Goal: Information Seeking & Learning: Check status

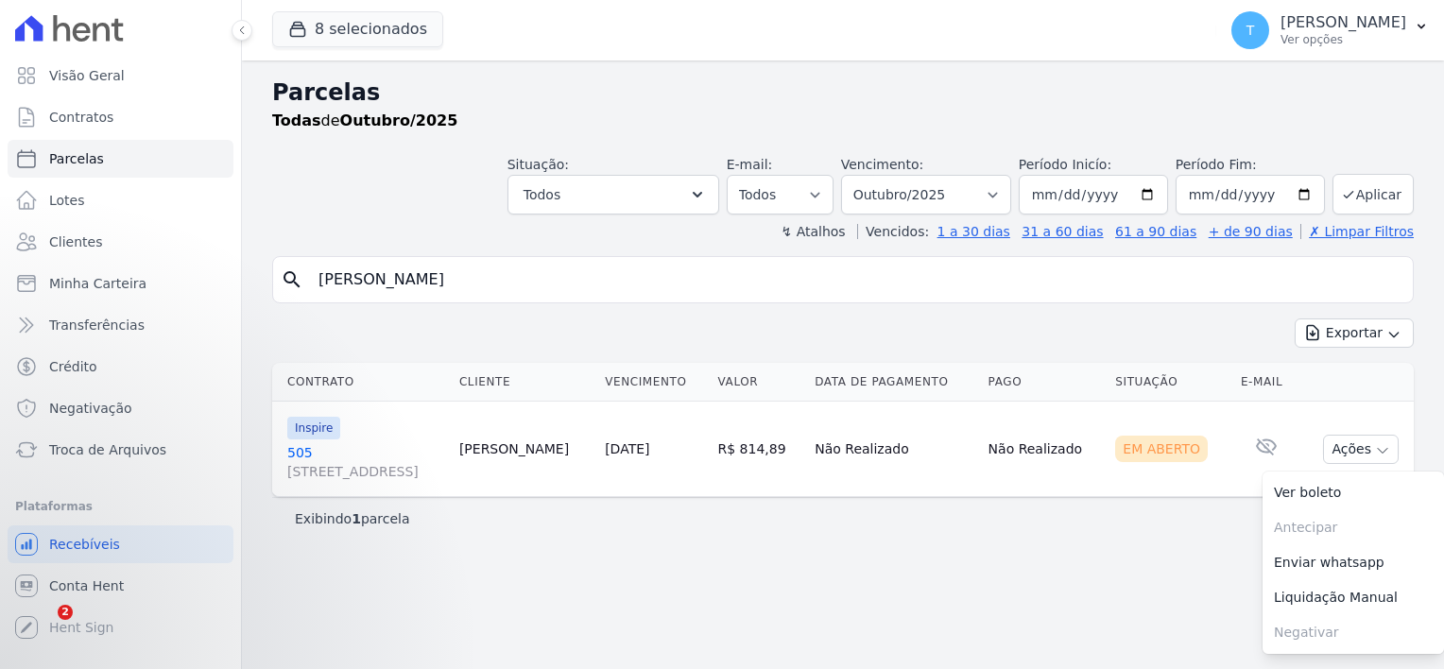
select select
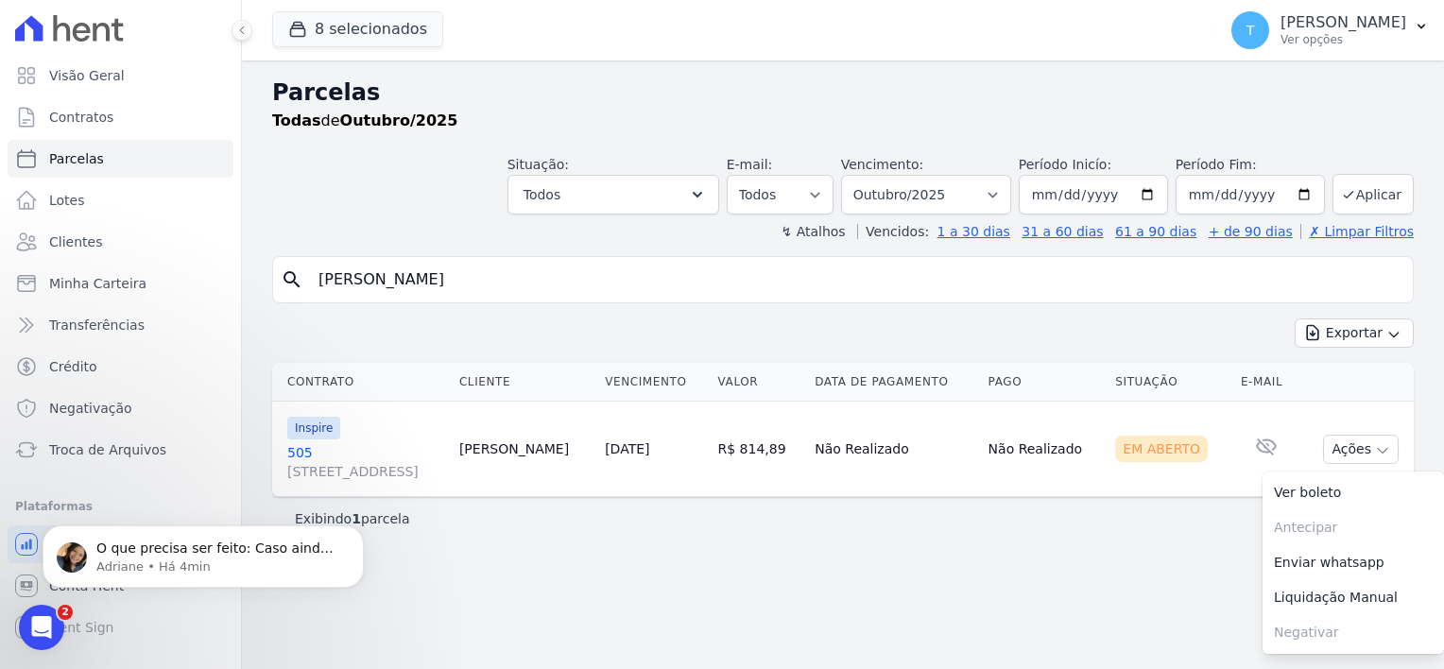
click at [377, 283] on input "[PERSON_NAME]" at bounding box center [856, 280] width 1098 height 38
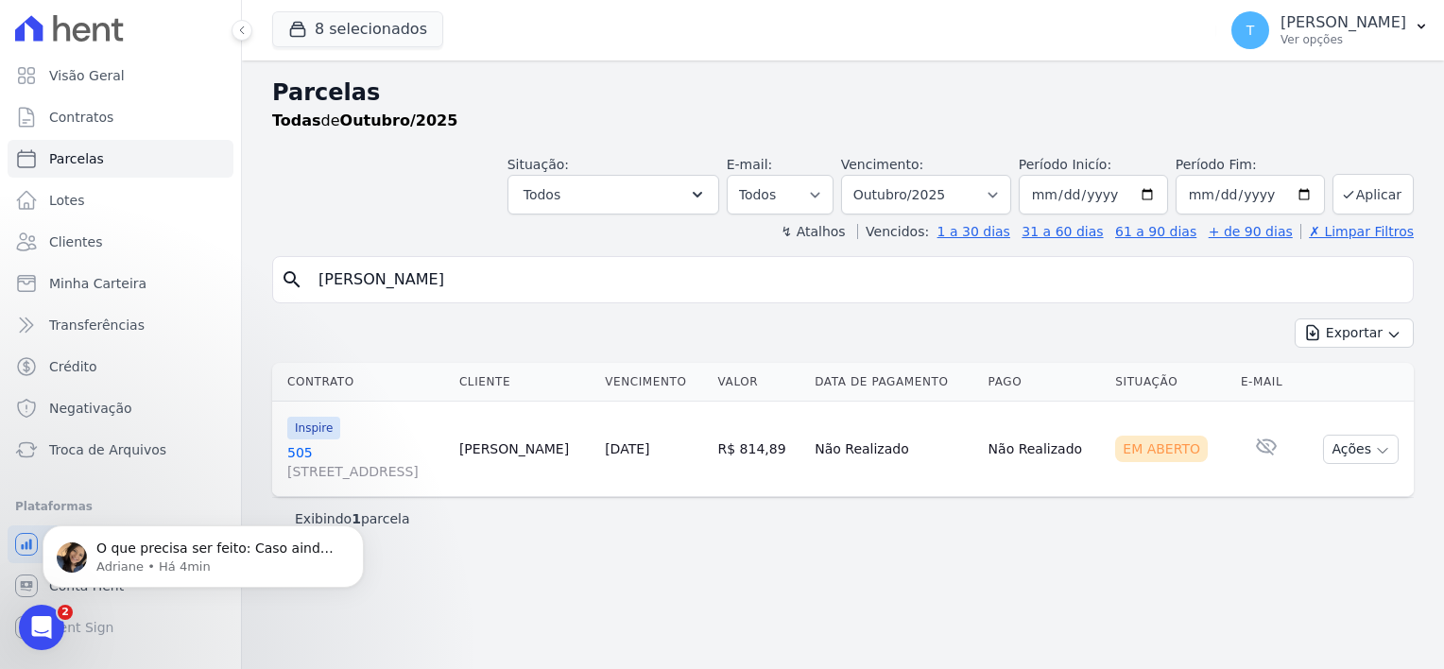
drag, startPoint x: 633, startPoint y: 282, endPoint x: 305, endPoint y: 291, distance: 328.0
click at [305, 291] on div "search [PERSON_NAME]" at bounding box center [842, 279] width 1141 height 47
paste input "search"
click at [537, 292] on input "search" at bounding box center [856, 280] width 1098 height 38
paste input "[PERSON_NAME]"
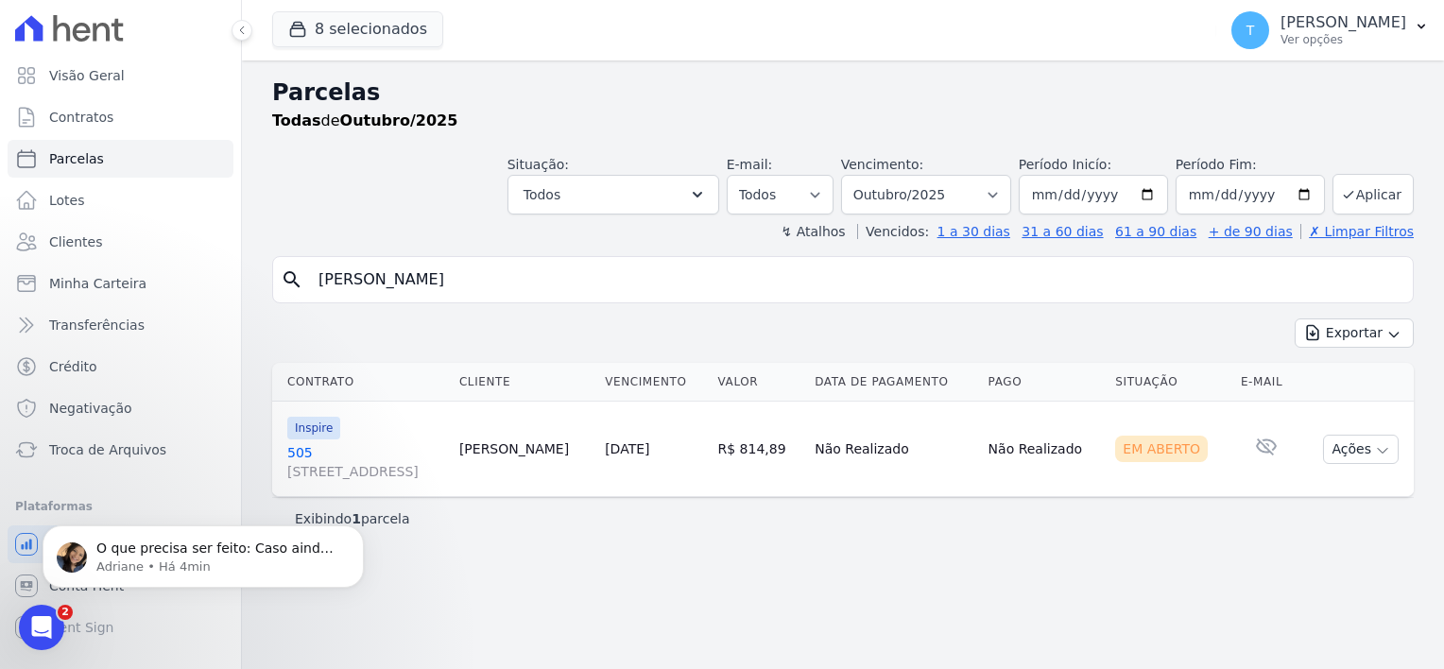
type input "[PERSON_NAME]"
click at [1152, 193] on input "[DATE]" at bounding box center [1093, 195] width 149 height 40
type input "[DATE]"
click at [1389, 201] on button "Aplicar" at bounding box center [1372, 194] width 81 height 41
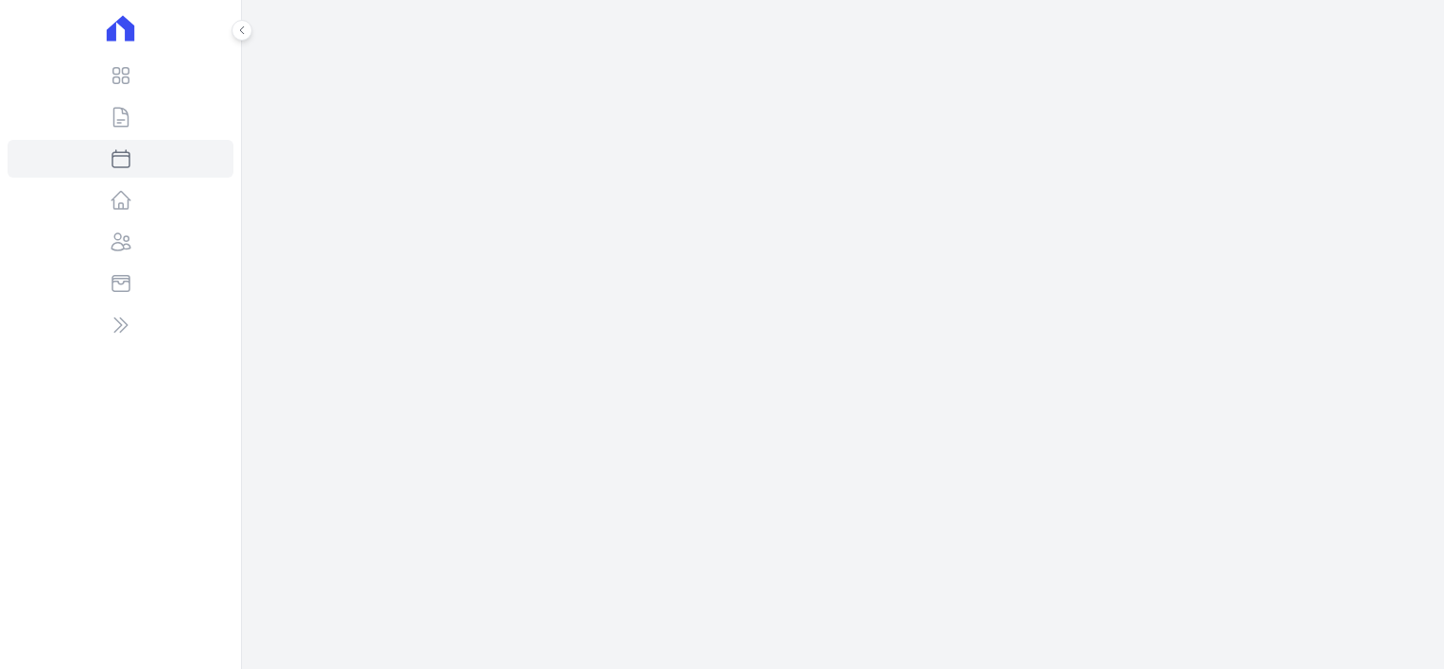
select select
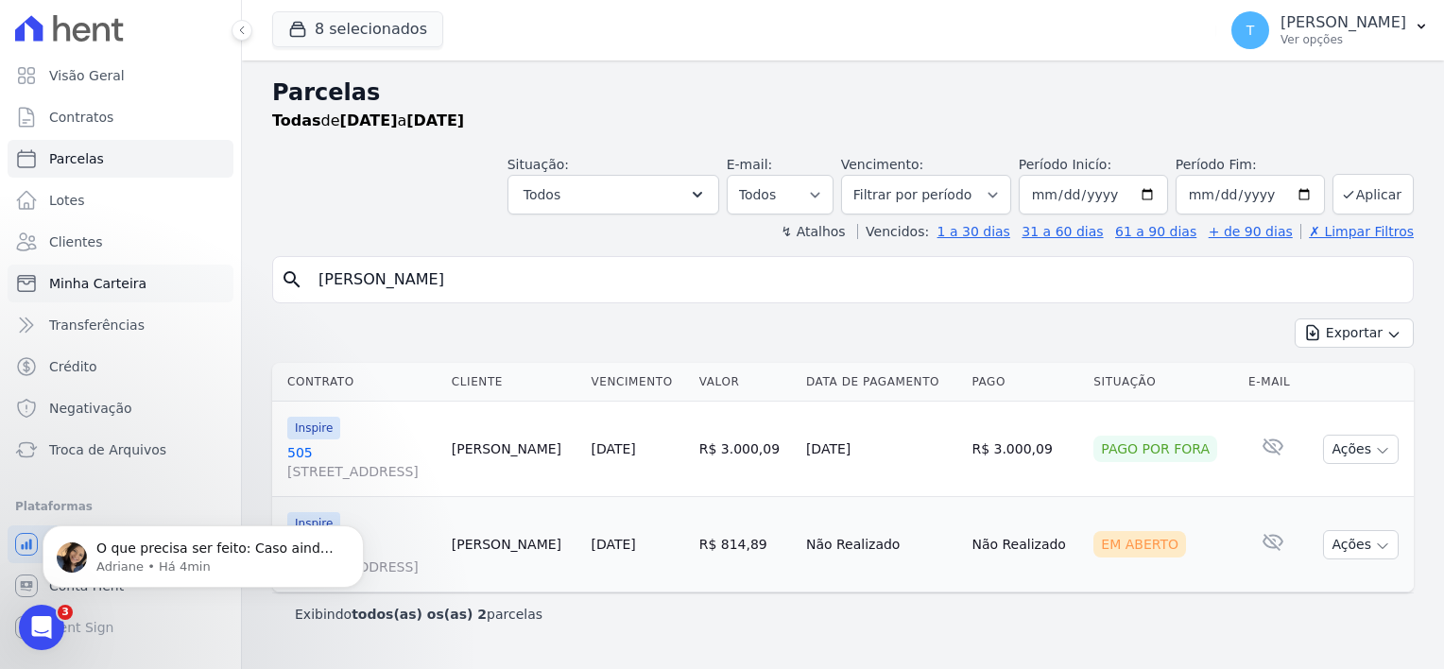
click at [128, 282] on span "Minha Carteira" at bounding box center [97, 283] width 97 height 19
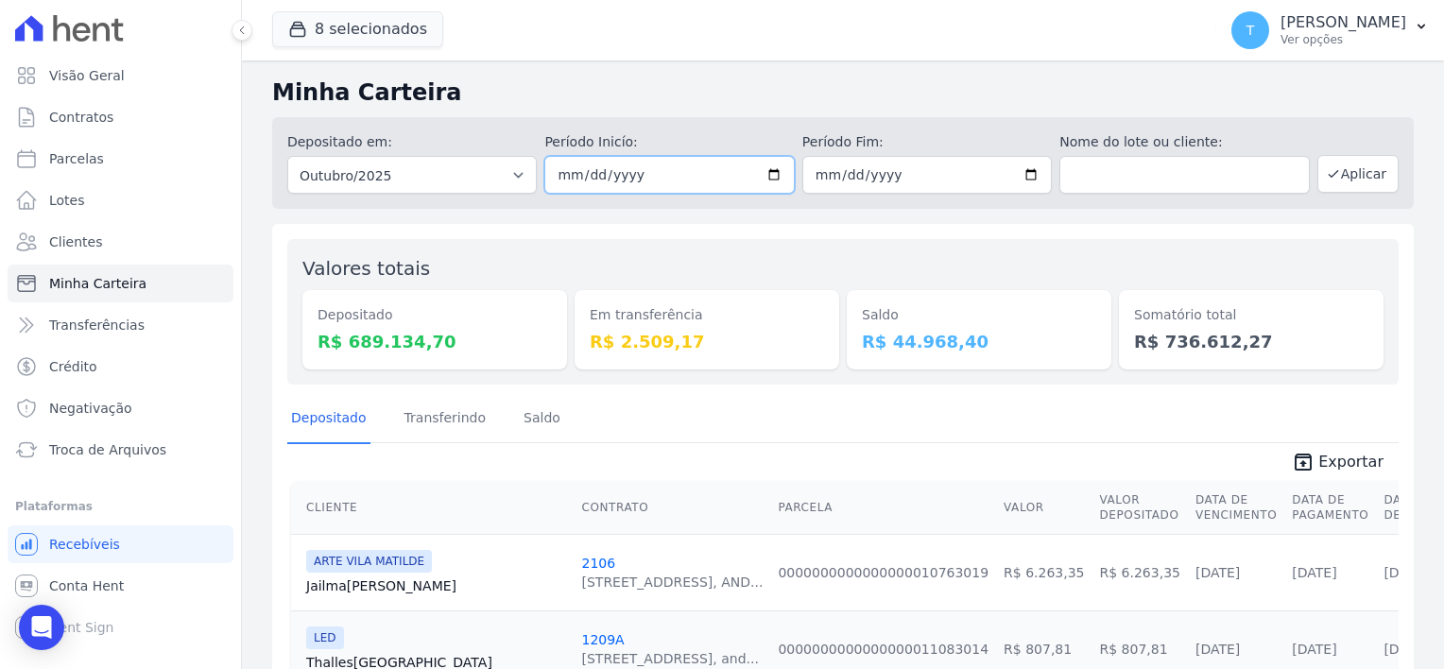
click at [766, 170] on input "[DATE]" at bounding box center [668, 175] width 249 height 38
type input "[DATE]"
click at [1107, 160] on input "text" at bounding box center [1183, 175] width 249 height 38
paste input "[PERSON_NAME]"
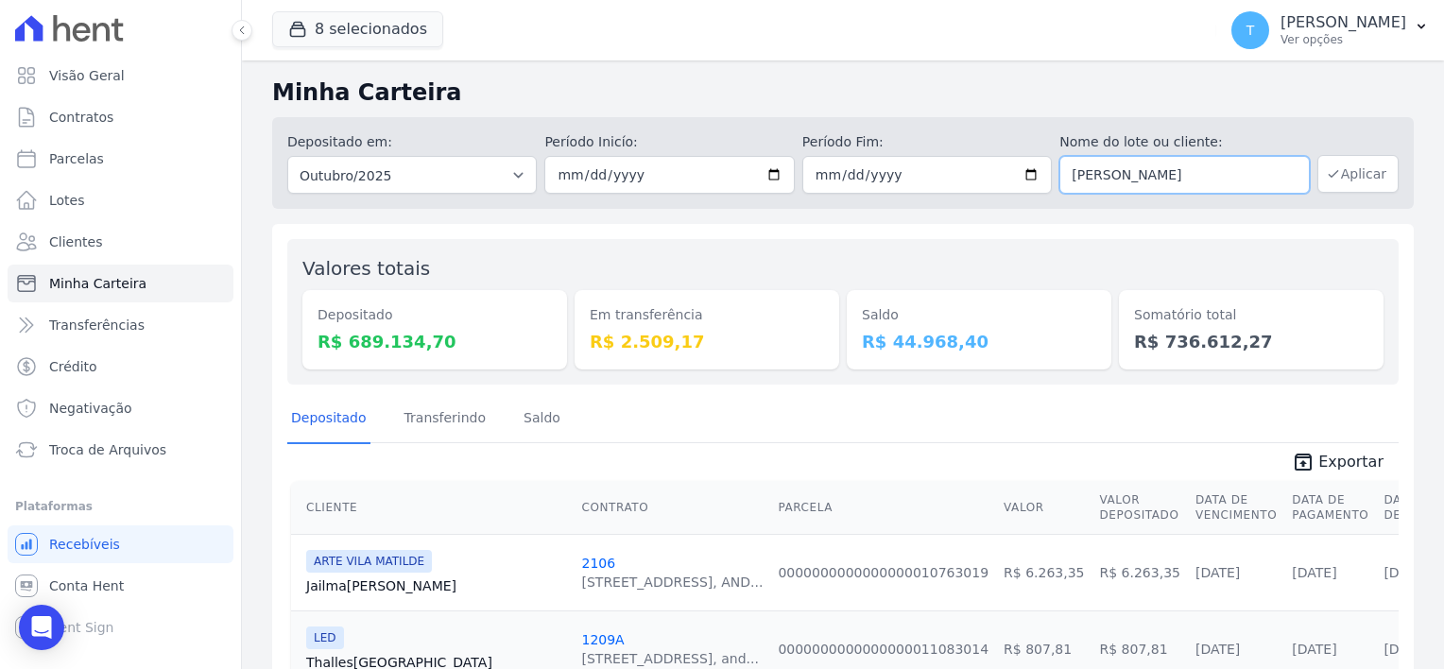
type input "[PERSON_NAME]"
click at [1355, 177] on button "Aplicar" at bounding box center [1357, 174] width 81 height 38
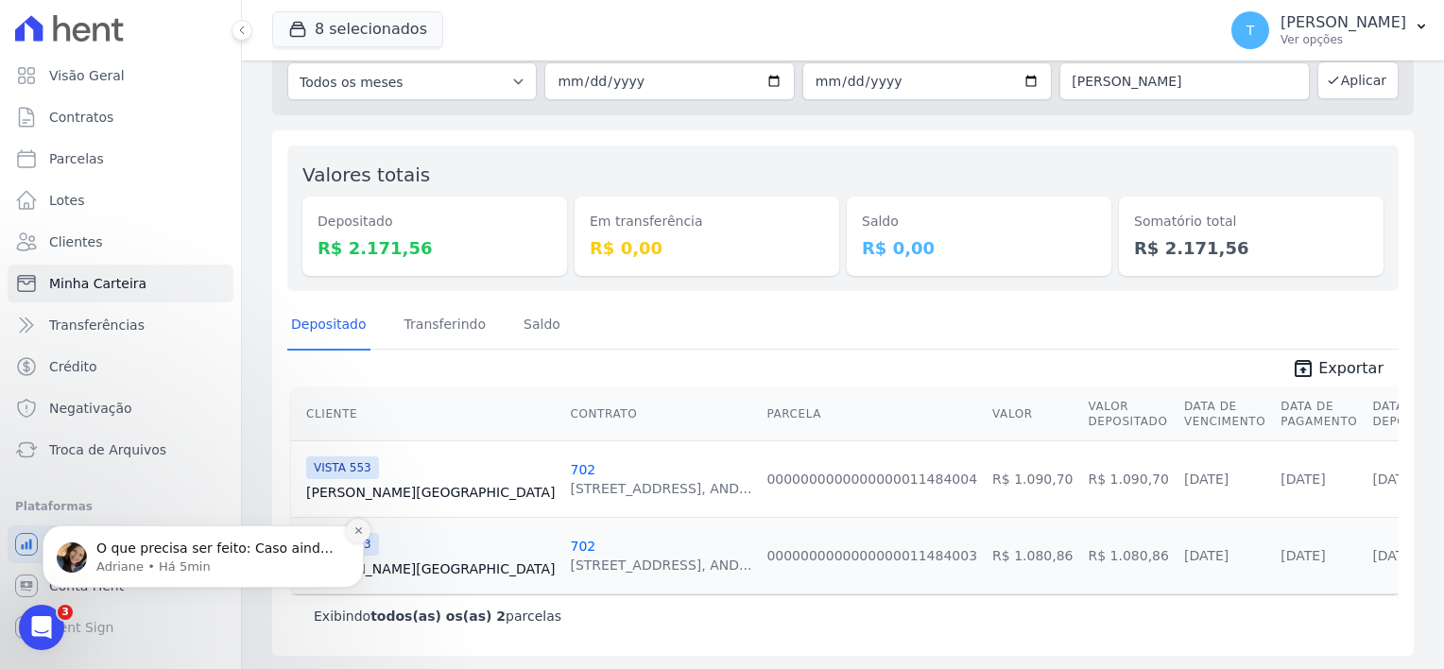
click at [360, 529] on icon "Dismiss notification" at bounding box center [358, 530] width 10 height 10
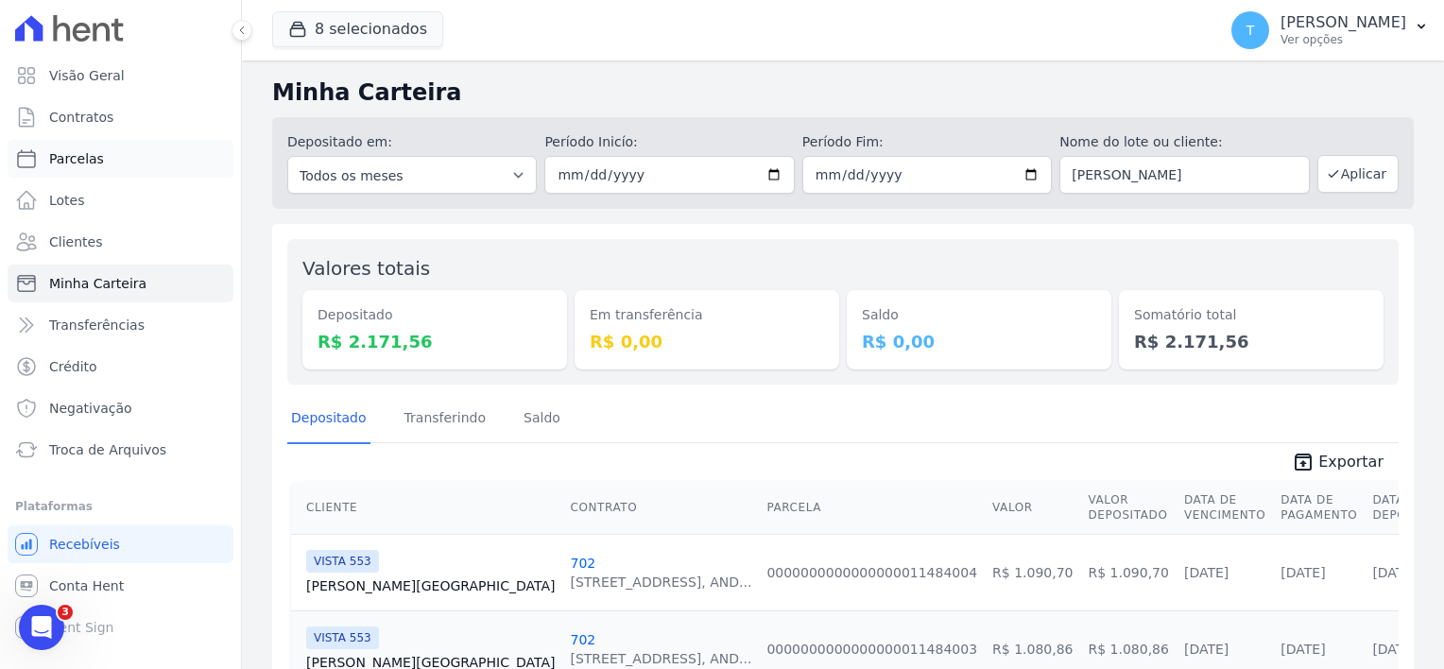
click at [119, 154] on link "Parcelas" at bounding box center [121, 159] width 226 height 38
select select
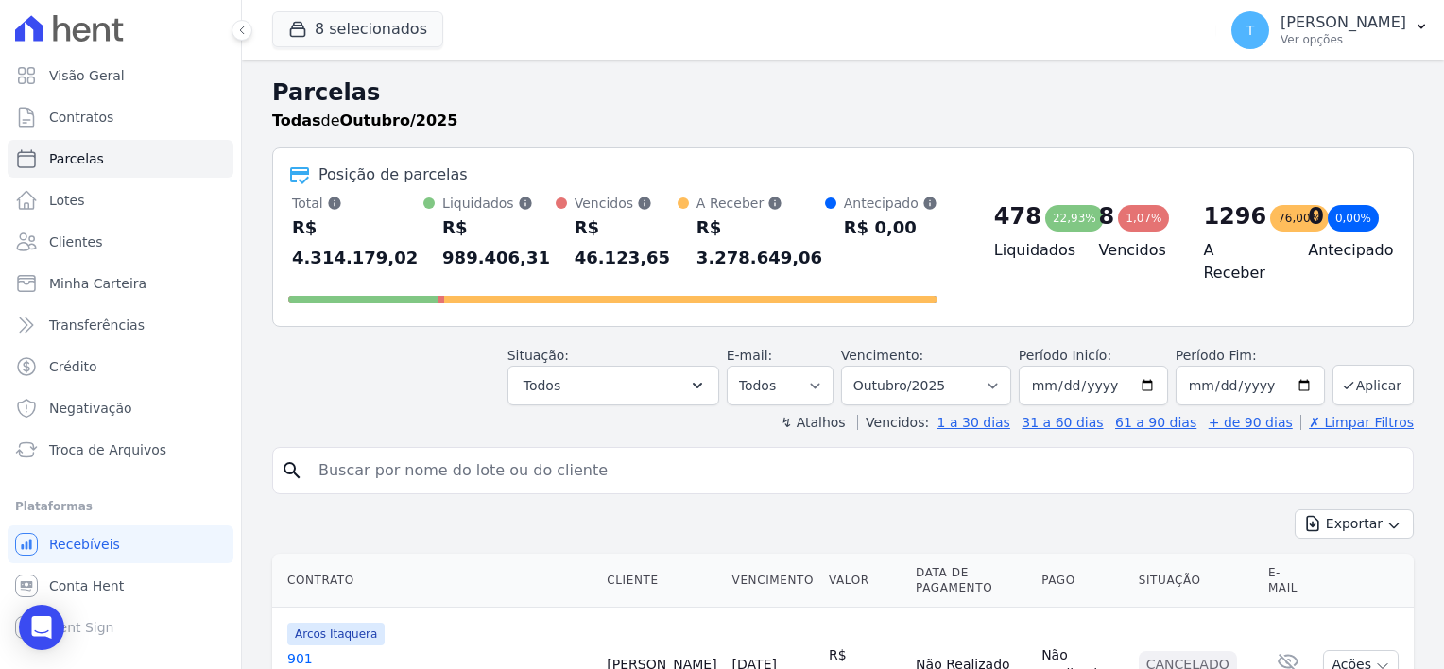
click at [412, 454] on input "search" at bounding box center [856, 471] width 1098 height 38
paste input "Viviane Aparecida da Cruz"
type input "Viviane Aparecida da Cruz"
select select
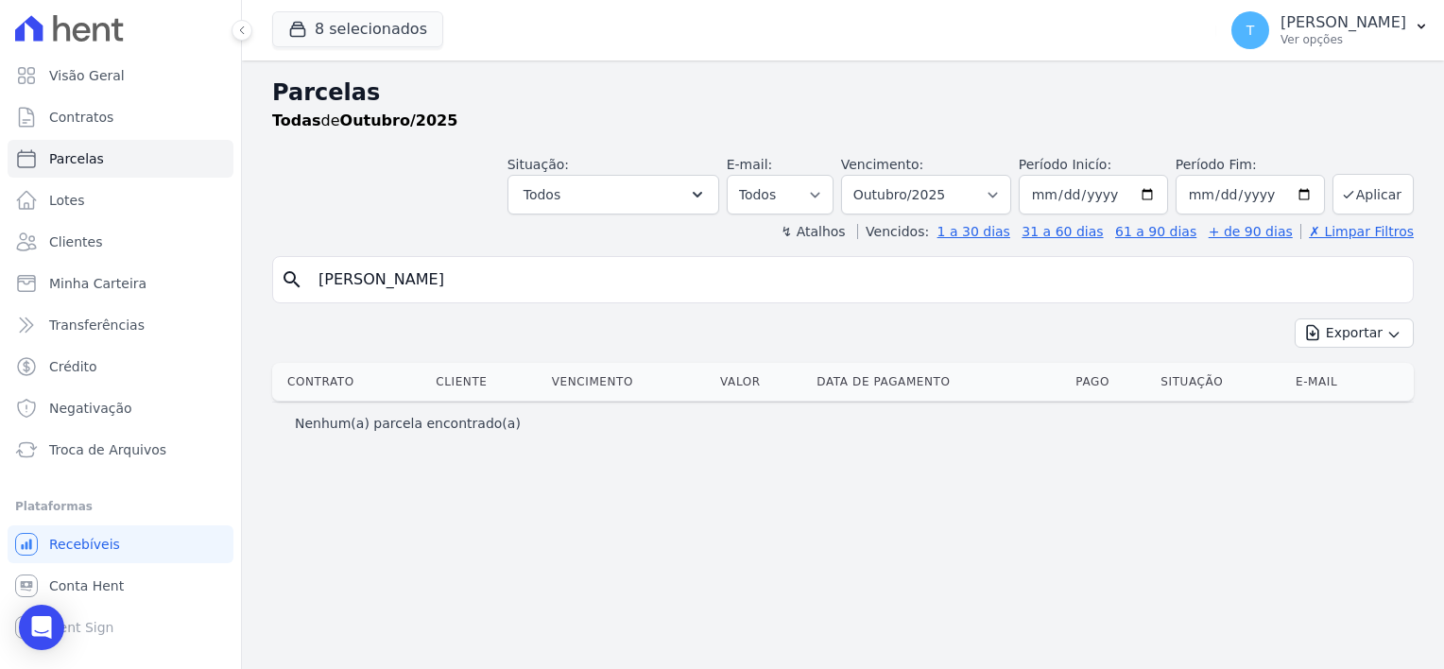
click at [683, 265] on input "Viviane Aparecida da Cruz" at bounding box center [856, 280] width 1098 height 38
select select
click at [630, 272] on input "Viviane Aparecida da Cruz" at bounding box center [856, 280] width 1098 height 38
type input "Viviane Aparecida da Cruz"
select select
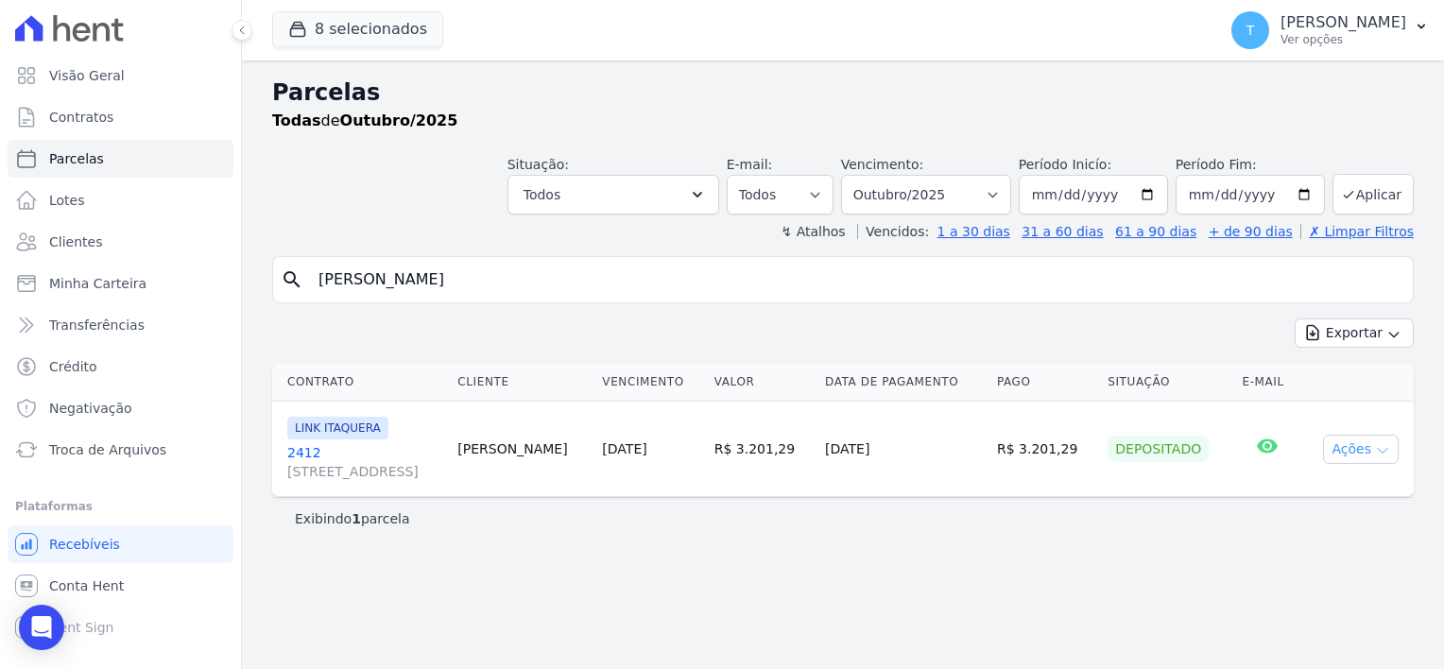
click at [1386, 449] on icon "button" at bounding box center [1382, 450] width 15 height 15
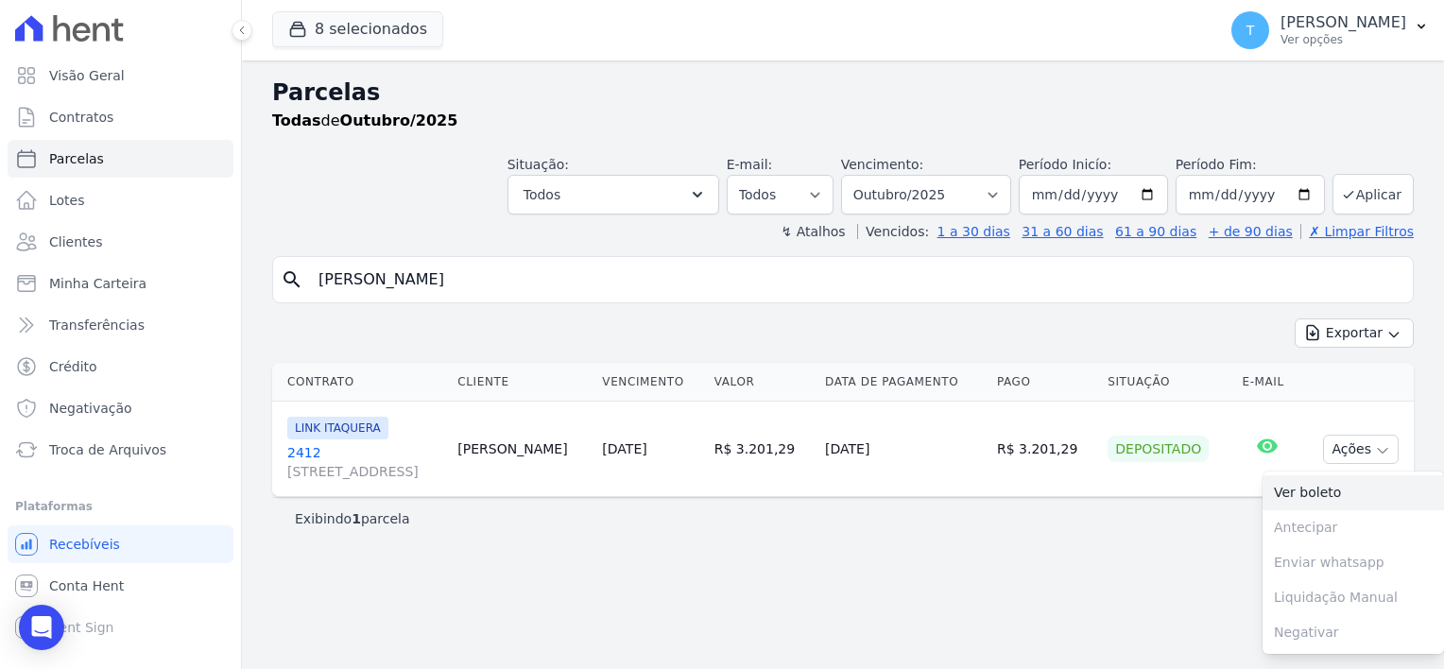
click at [1368, 491] on link "Ver boleto" at bounding box center [1352, 492] width 181 height 35
